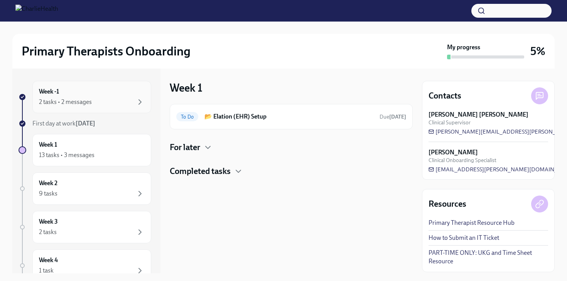
click at [120, 98] on div "2 tasks • 2 messages" at bounding box center [92, 102] width 106 height 9
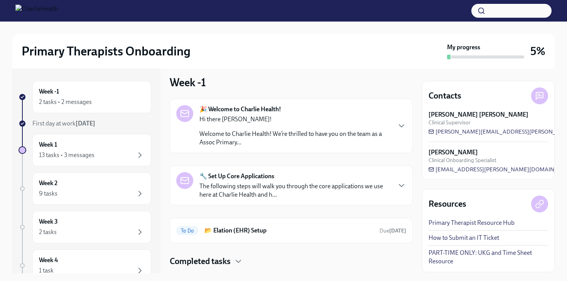
scroll to position [7, 0]
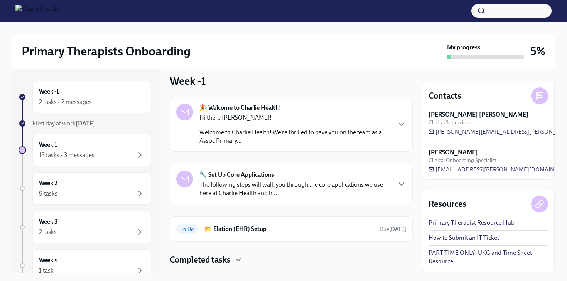
click at [299, 124] on div "Hi there [PERSON_NAME]! Welcome to Charlie Health! We’re thrilled to have you o…" at bounding box center [294, 130] width 191 height 32
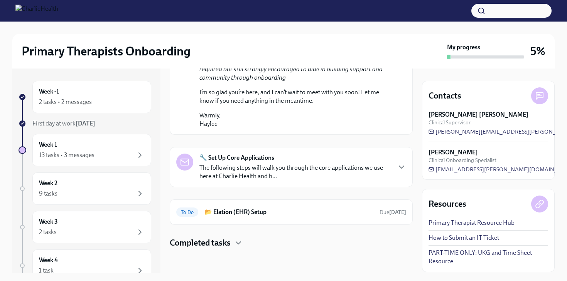
scroll to position [483, 0]
click at [301, 181] on p "The following steps will walk you through the core applications we use here at …" at bounding box center [294, 172] width 191 height 17
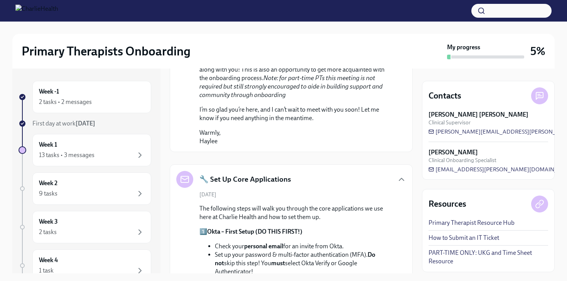
scroll to position [437, 0]
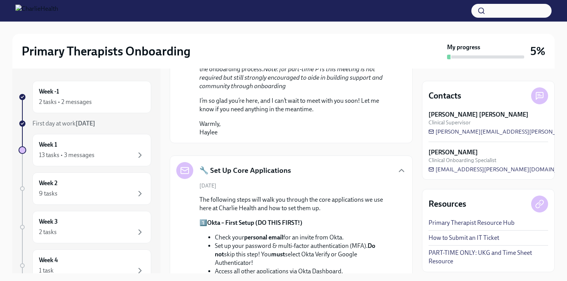
click at [269, 137] on p "Warmly, Haylee" at bounding box center [296, 128] width 194 height 17
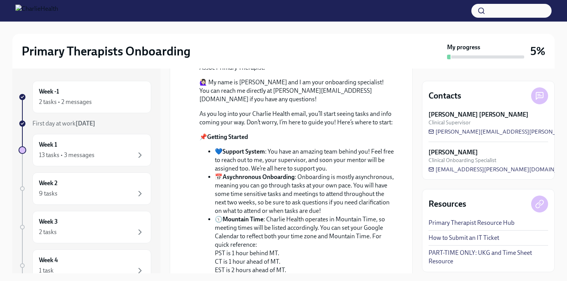
scroll to position [0, 0]
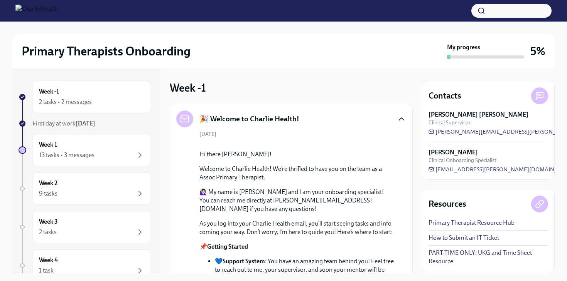
click at [399, 119] on icon "button" at bounding box center [401, 119] width 5 height 2
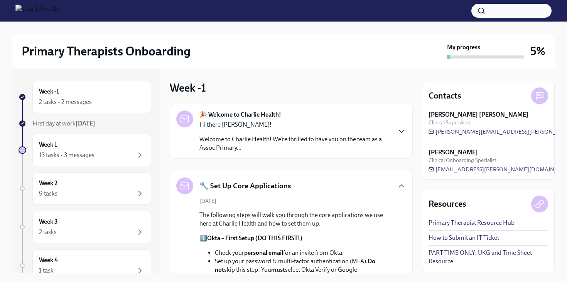
click at [402, 187] on icon "button" at bounding box center [401, 186] width 9 height 9
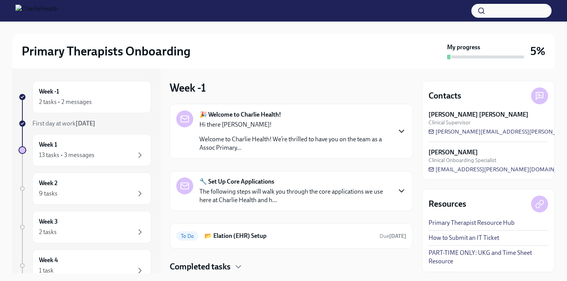
scroll to position [24, 0]
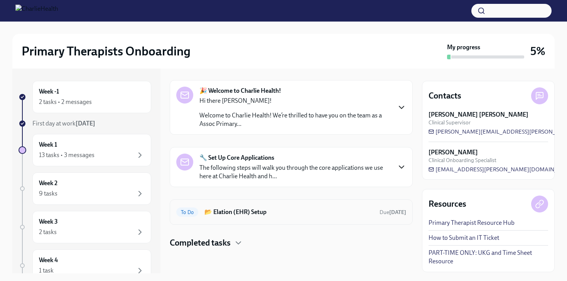
click at [362, 214] on h6 "📂 Elation (EHR) Setup" at bounding box center [288, 212] width 169 height 8
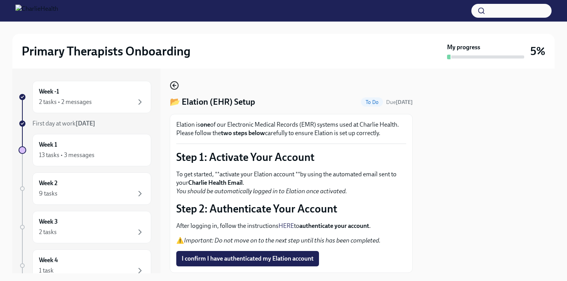
click at [177, 86] on icon "button" at bounding box center [174, 85] width 9 height 9
